Goal: Task Accomplishment & Management: Manage account settings

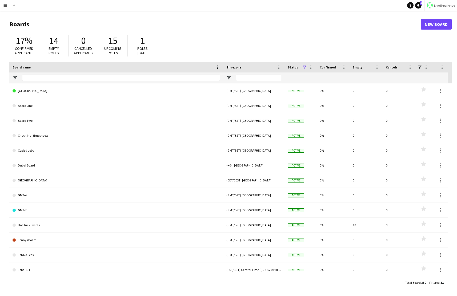
click at [437, 3] on span "Live Experience" at bounding box center [444, 5] width 21 height 4
click at [432, 37] on span "Walls Productions" at bounding box center [439, 35] width 29 height 5
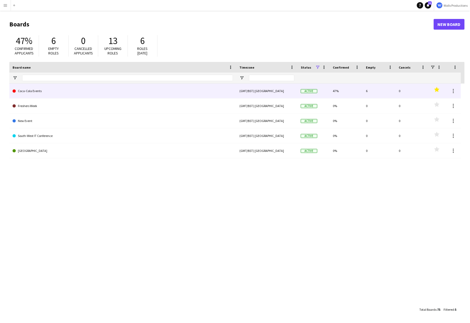
click at [38, 91] on link "Coca-Cola Events" at bounding box center [123, 90] width 220 height 15
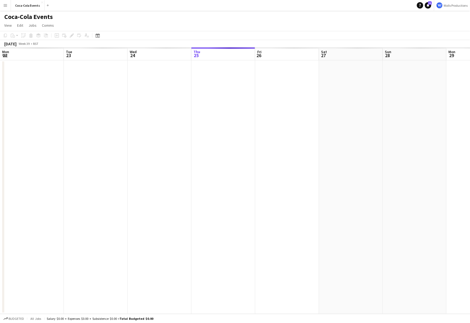
scroll to position [0, 127]
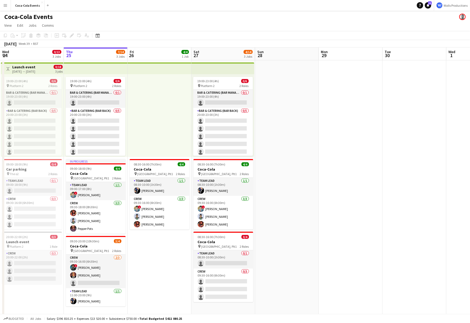
click at [147, 92] on div at bounding box center [159, 115] width 64 height 83
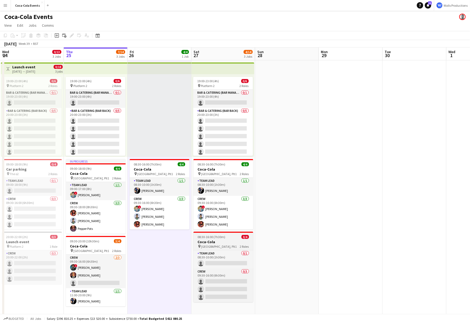
click at [224, 242] on h3 "Coca-Cola" at bounding box center [223, 241] width 60 height 5
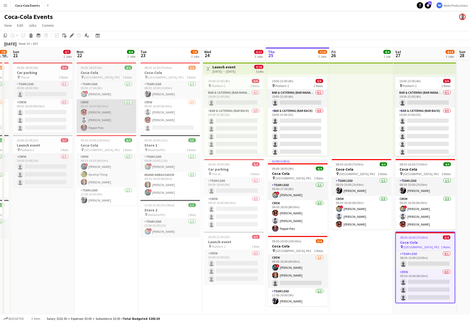
scroll to position [0, 114]
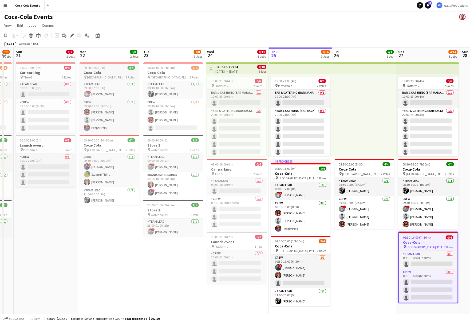
click at [102, 70] on app-job-card "09:00-18:00 (9h) 4/4 Coca-Cola pin Waterloo, Plt1 2 Roles Team Lead [DATE] 09:0…" at bounding box center [109, 97] width 60 height 70
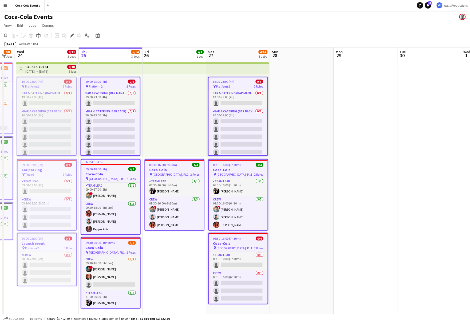
scroll to position [0, 202]
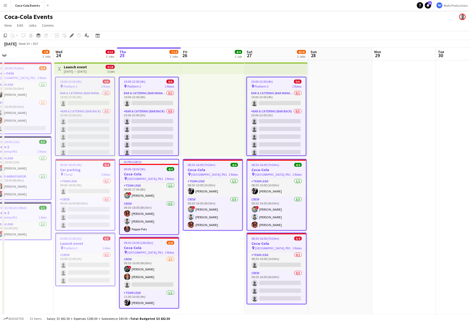
click at [123, 69] on app-top-bar at bounding box center [149, 68] width 64 height 12
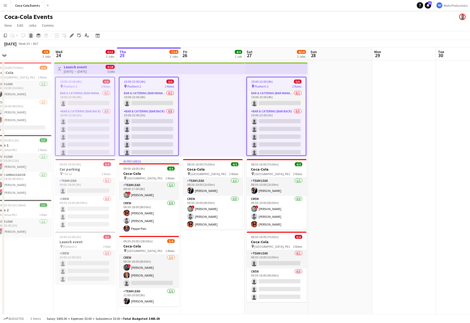
click at [31, 33] on div "Delete" at bounding box center [31, 35] width 6 height 6
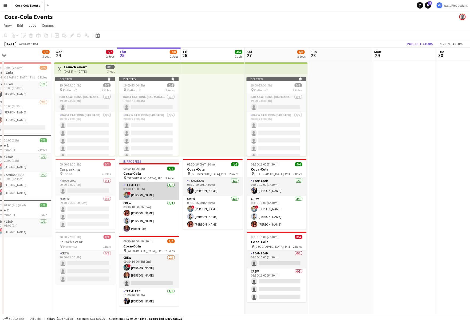
click at [148, 189] on app-card-role "Team Lead [DATE] 09:00-17:00 (8h) ! [PERSON_NAME]" at bounding box center [149, 191] width 60 height 18
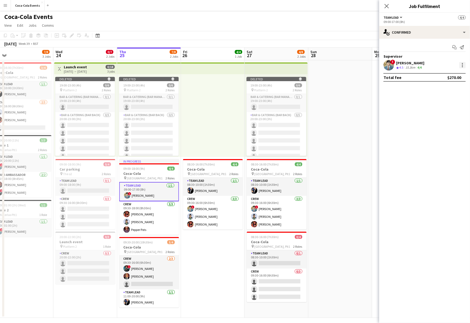
click at [457, 64] on div at bounding box center [462, 65] width 6 height 6
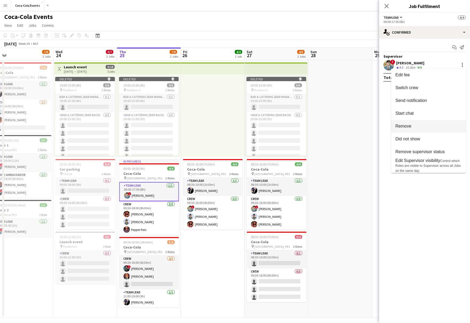
click at [427, 123] on button "Remove" at bounding box center [428, 126] width 75 height 13
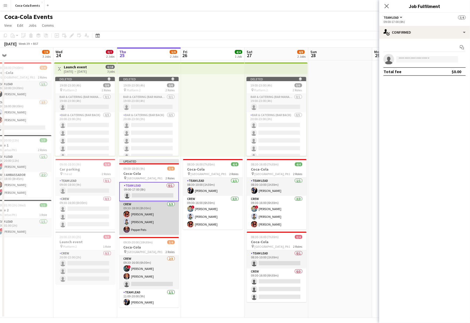
click at [139, 228] on app-card-role "Crew [DATE] 09:30-18:00 (8h30m) [PERSON_NAME] [PERSON_NAME]" at bounding box center [149, 218] width 60 height 34
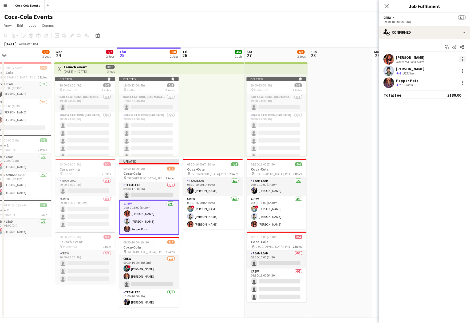
click at [457, 59] on div at bounding box center [462, 59] width 1 height 1
click at [449, 120] on span "Remove" at bounding box center [444, 120] width 33 height 5
click at [457, 59] on div at bounding box center [462, 59] width 6 height 6
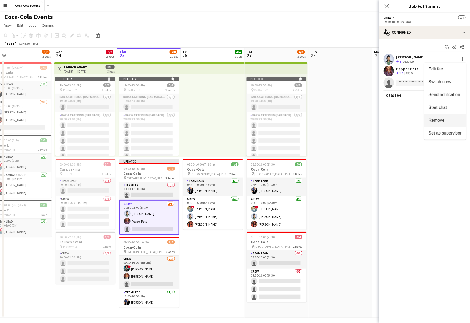
click at [442, 121] on span "Remove" at bounding box center [436, 120] width 16 height 5
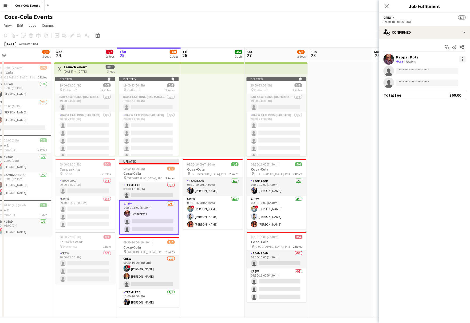
click at [457, 58] on div at bounding box center [462, 59] width 6 height 6
click at [447, 122] on span "Remove" at bounding box center [444, 120] width 33 height 5
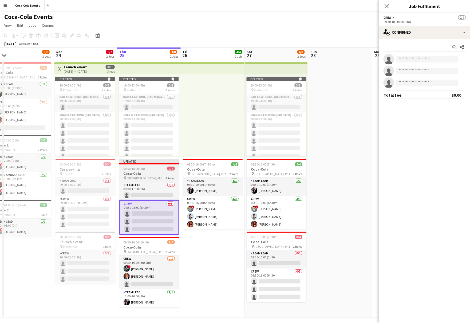
click at [152, 173] on h3 "Coca-Cola" at bounding box center [149, 173] width 60 height 5
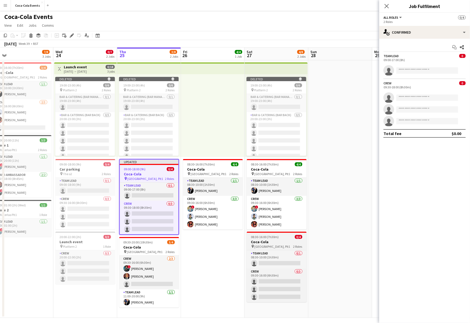
click at [276, 236] on span "08:30-16:00 (7h30m)" at bounding box center [265, 237] width 28 height 4
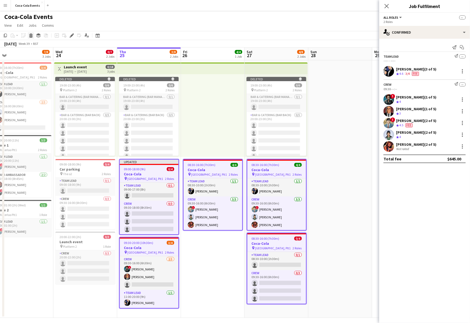
click at [31, 35] on icon "Delete" at bounding box center [31, 35] width 4 height 4
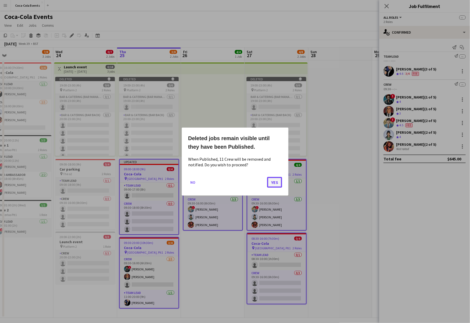
click at [276, 182] on button "Yes" at bounding box center [274, 182] width 15 height 11
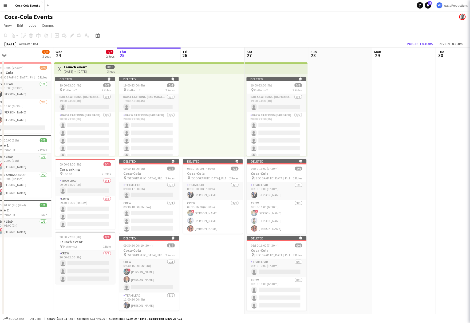
click at [330, 186] on app-date-cell at bounding box center [340, 188] width 64 height 257
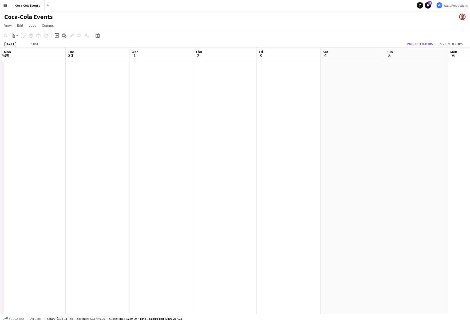
scroll to position [0, 191]
click at [421, 41] on button "Publish 8 jobs" at bounding box center [420, 43] width 31 height 7
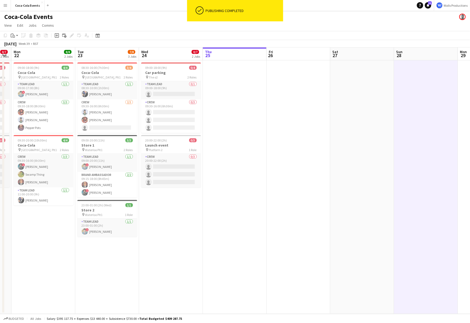
scroll to position [0, 127]
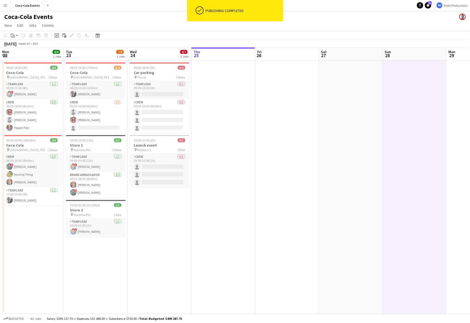
click at [228, 161] on app-date-cell at bounding box center [223, 186] width 64 height 253
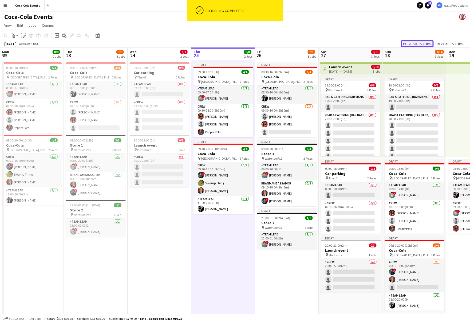
click at [416, 43] on button "Publish 15 jobs" at bounding box center [417, 43] width 33 height 7
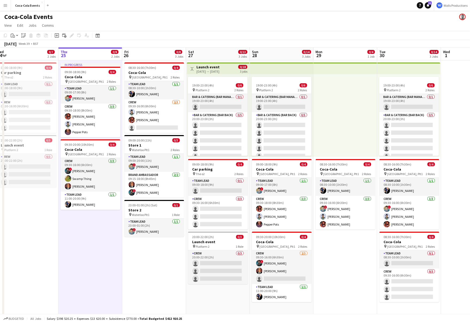
scroll to position [0, 132]
